Goal: Navigation & Orientation: Go to known website

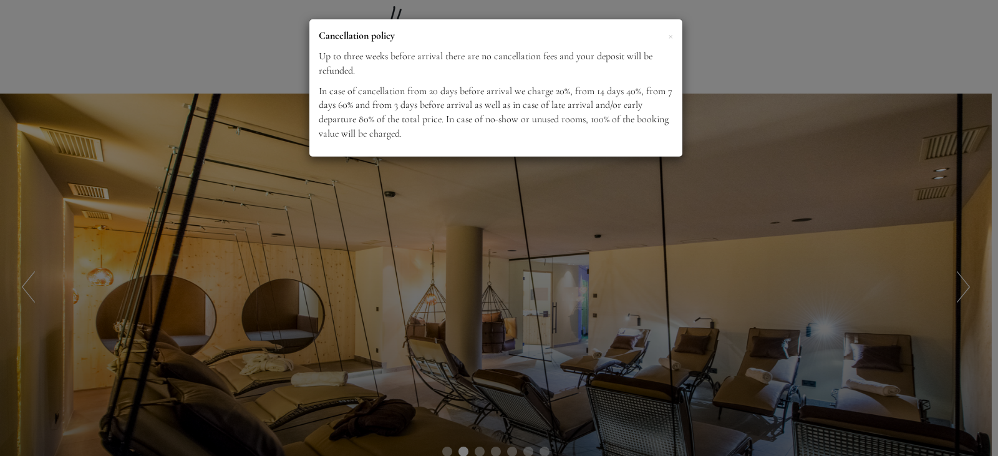
click at [758, 208] on div "× Cancellation policy Up to three weeks before arrival there are no cancellatio…" at bounding box center [499, 228] width 998 height 456
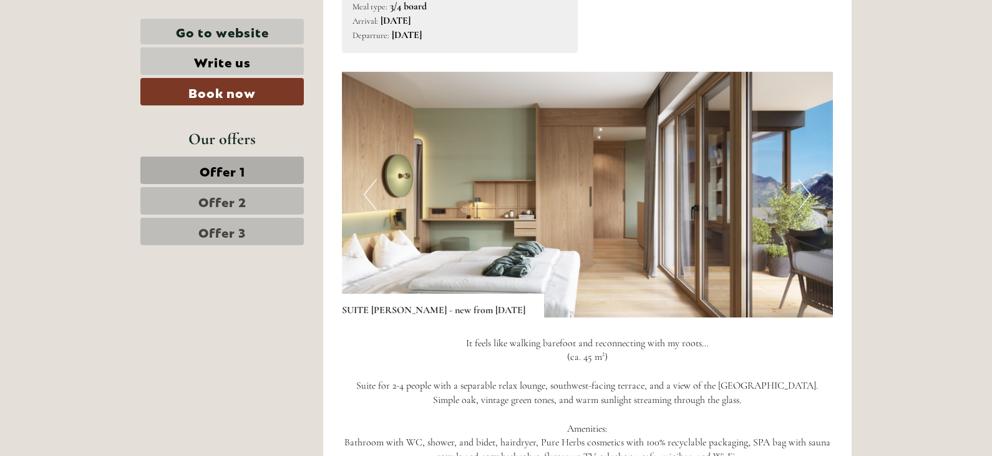
scroll to position [1719, 0]
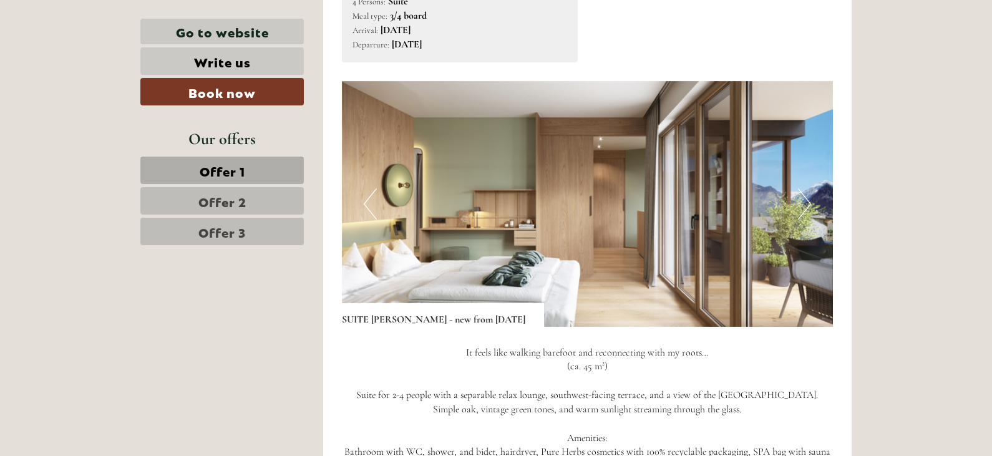
click at [622, 208] on img at bounding box center [587, 204] width 491 height 246
click at [802, 197] on button "Next" at bounding box center [804, 203] width 13 height 31
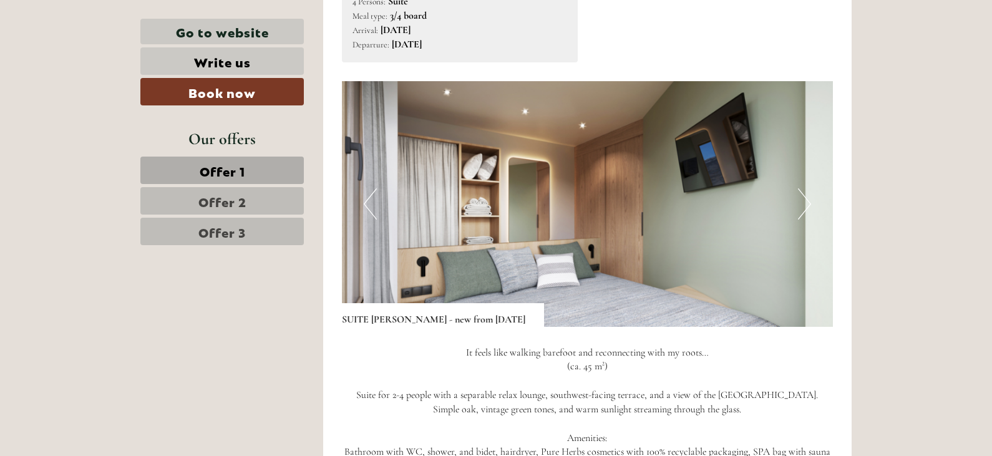
click at [802, 197] on button "Next" at bounding box center [804, 203] width 13 height 31
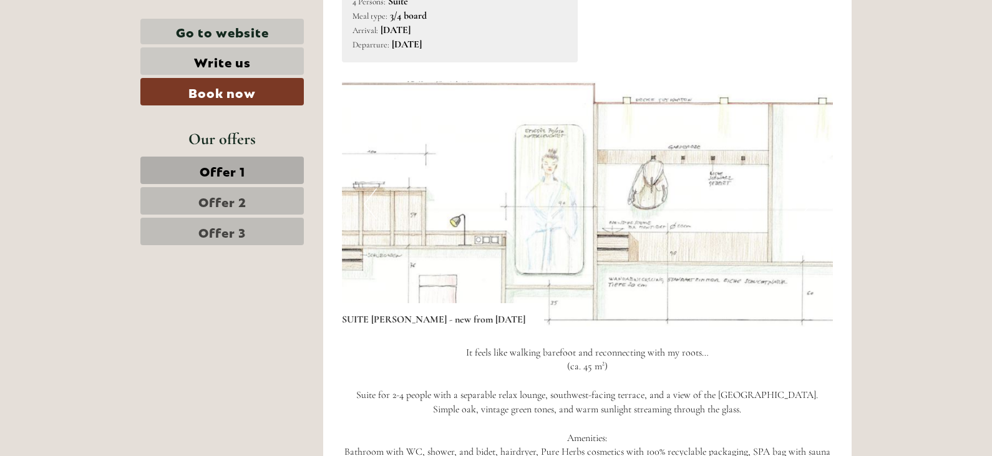
click at [802, 197] on button "Next" at bounding box center [804, 203] width 13 height 31
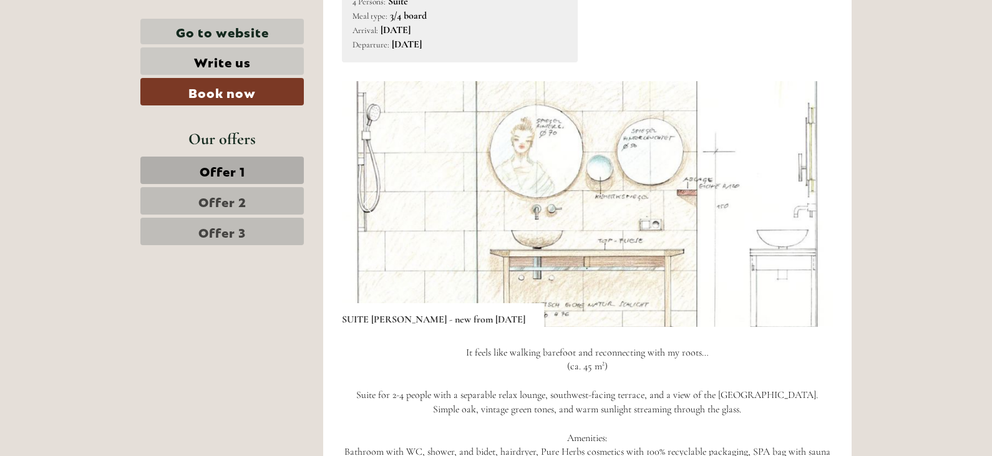
click at [802, 197] on button "Next" at bounding box center [804, 203] width 13 height 31
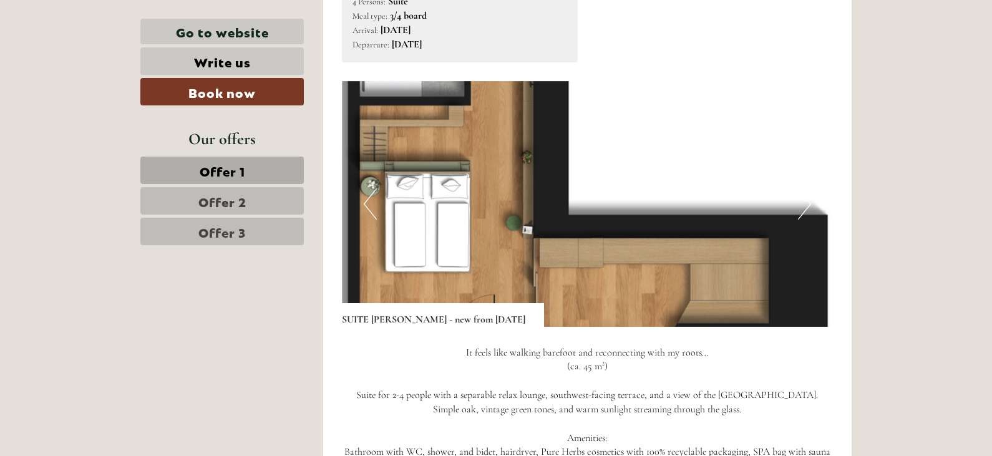
drag, startPoint x: 802, startPoint y: 197, endPoint x: 843, endPoint y: 238, distance: 57.8
click at [843, 238] on div "Offer 2 from 3 Offer 2 2x SUITE [PERSON_NAME] - new from [DATE] 4 Persons: Suit…" at bounding box center [587, 323] width 529 height 906
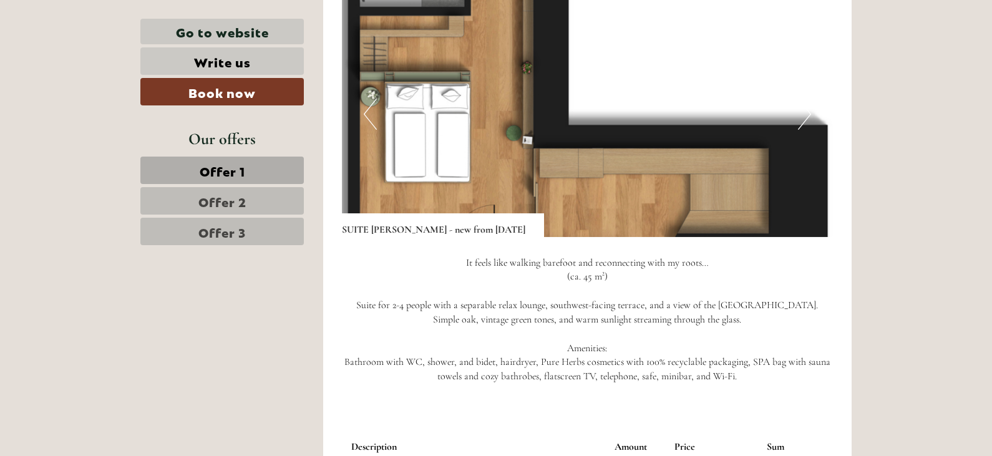
scroll to position [1810, 0]
click at [806, 110] on button "Next" at bounding box center [804, 113] width 13 height 31
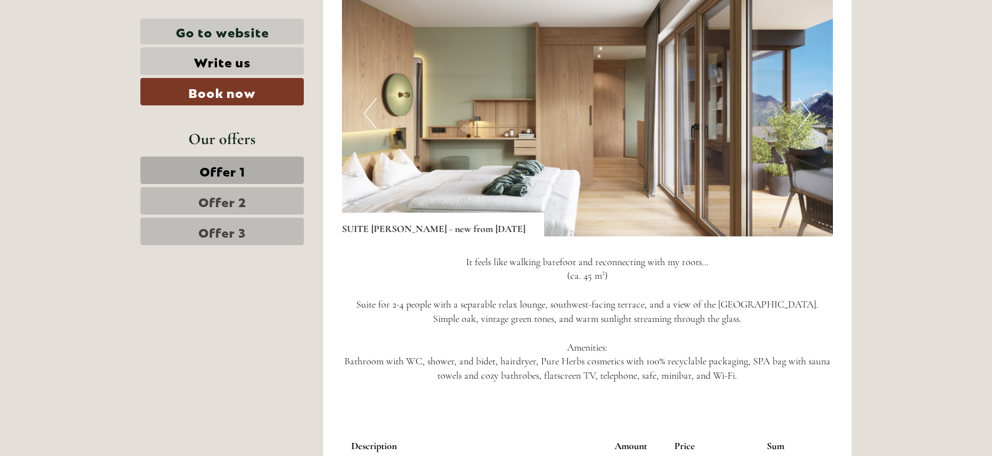
click at [806, 110] on button "Next" at bounding box center [804, 113] width 13 height 31
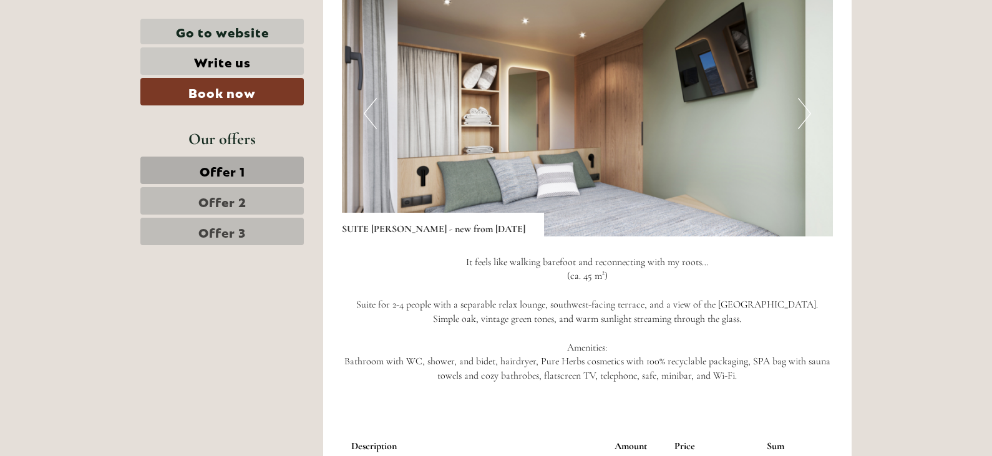
click at [806, 110] on button "Next" at bounding box center [804, 113] width 13 height 31
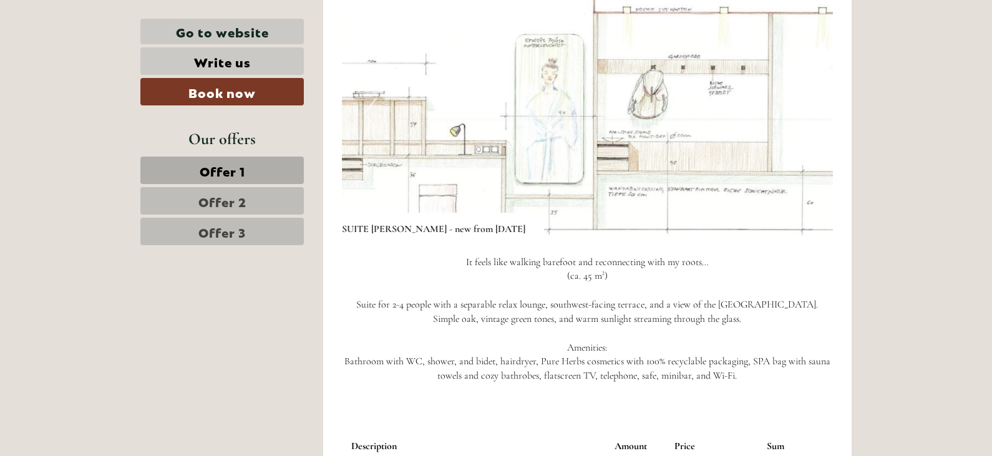
click at [806, 110] on button "Next" at bounding box center [804, 113] width 13 height 31
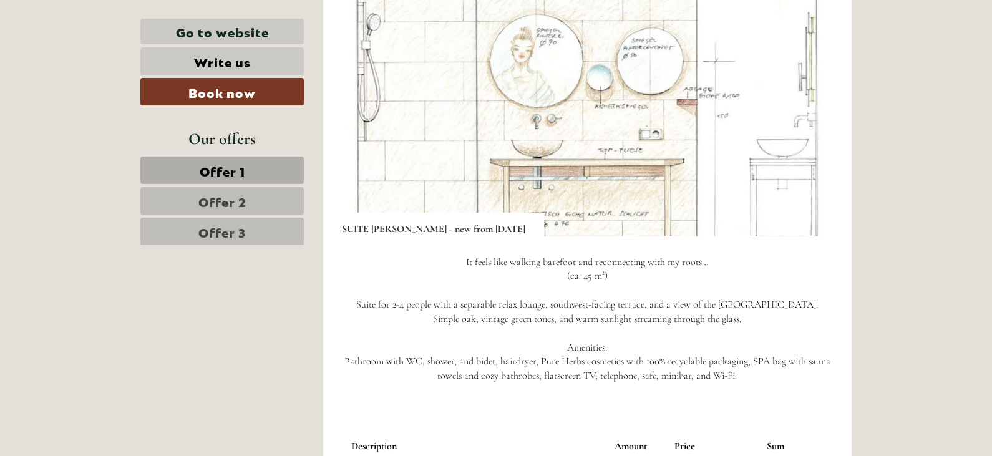
click at [806, 110] on button "Next" at bounding box center [804, 113] width 13 height 31
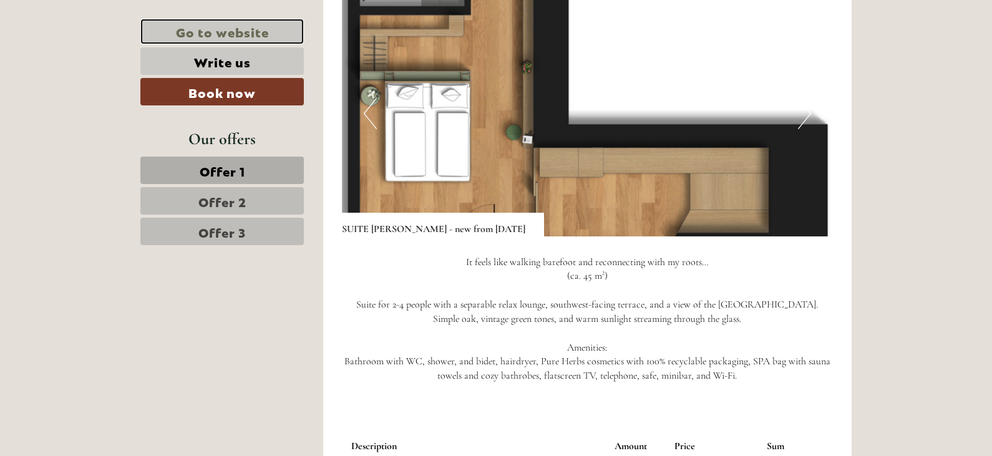
click at [257, 28] on link "Go to website" at bounding box center [221, 32] width 163 height 26
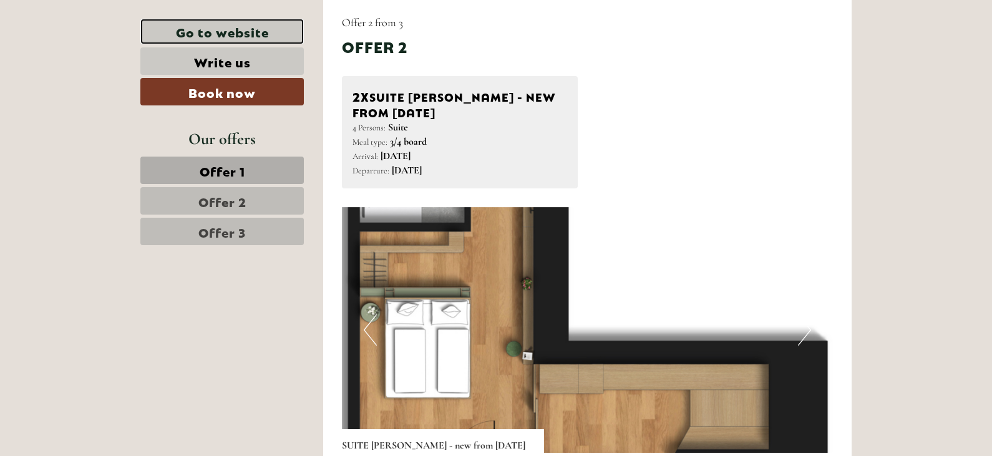
scroll to position [1630, 0]
